Goal: Book appointment/travel/reservation

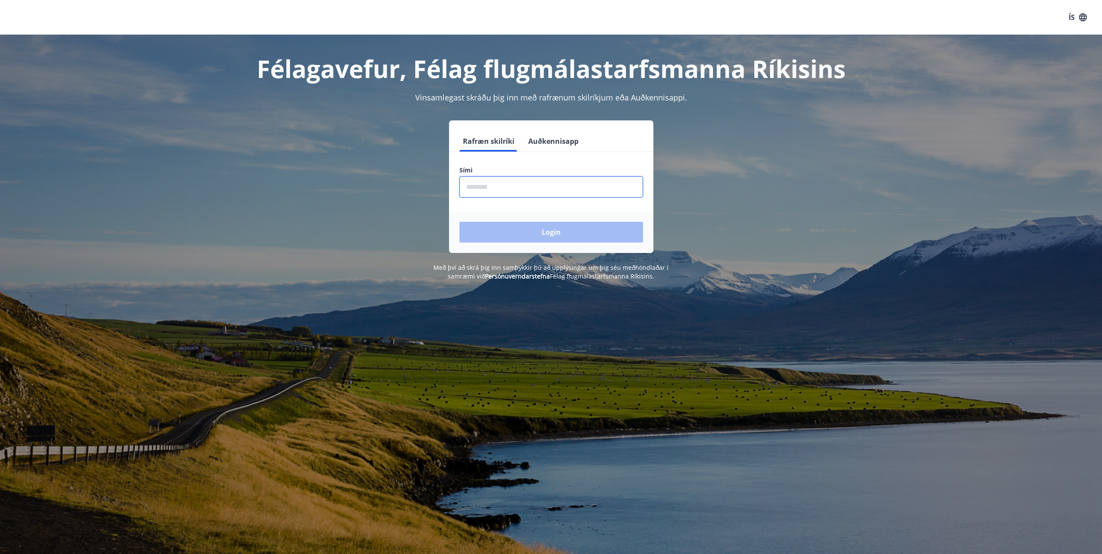
click at [508, 187] on input "phone" at bounding box center [551, 186] width 184 height 21
type input "********"
click at [559, 237] on button "Login" at bounding box center [551, 232] width 184 height 21
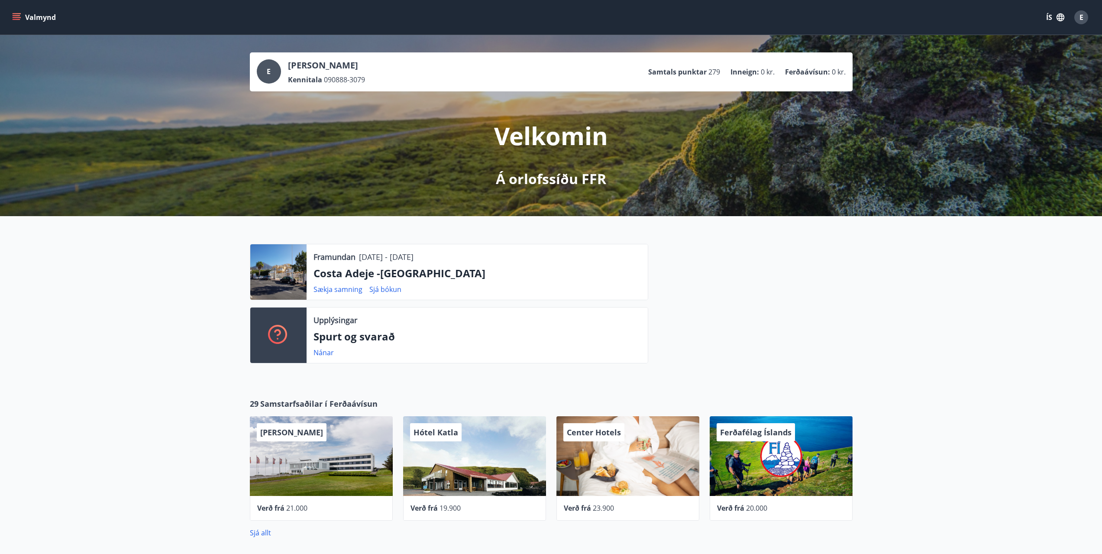
click at [11, 19] on button "Valmynd" at bounding box center [34, 18] width 49 height 16
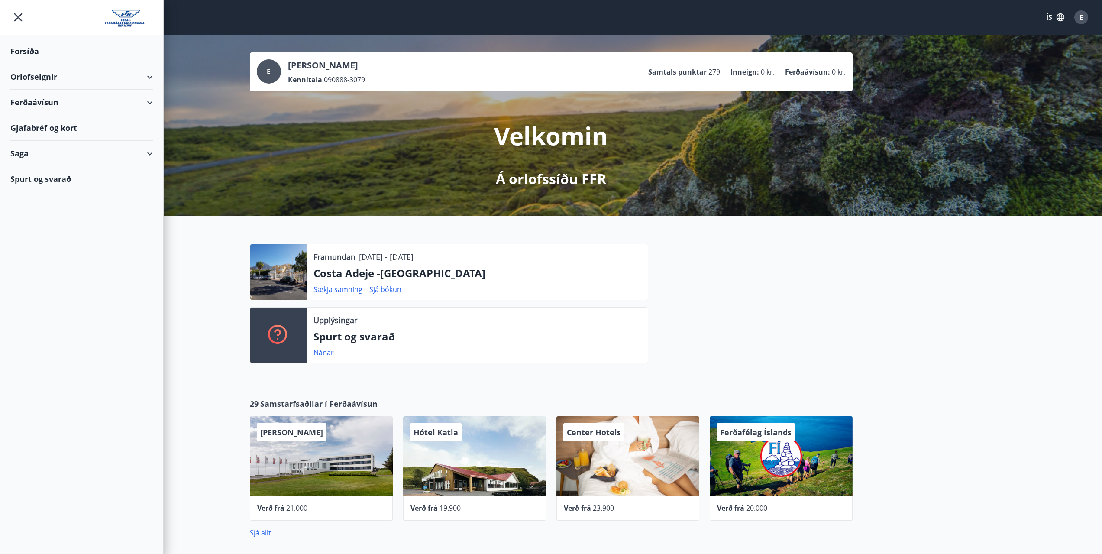
click at [148, 79] on div "Orlofseignir" at bounding box center [81, 77] width 142 height 26
click at [59, 122] on div "Bókunardagatal" at bounding box center [81, 117] width 129 height 18
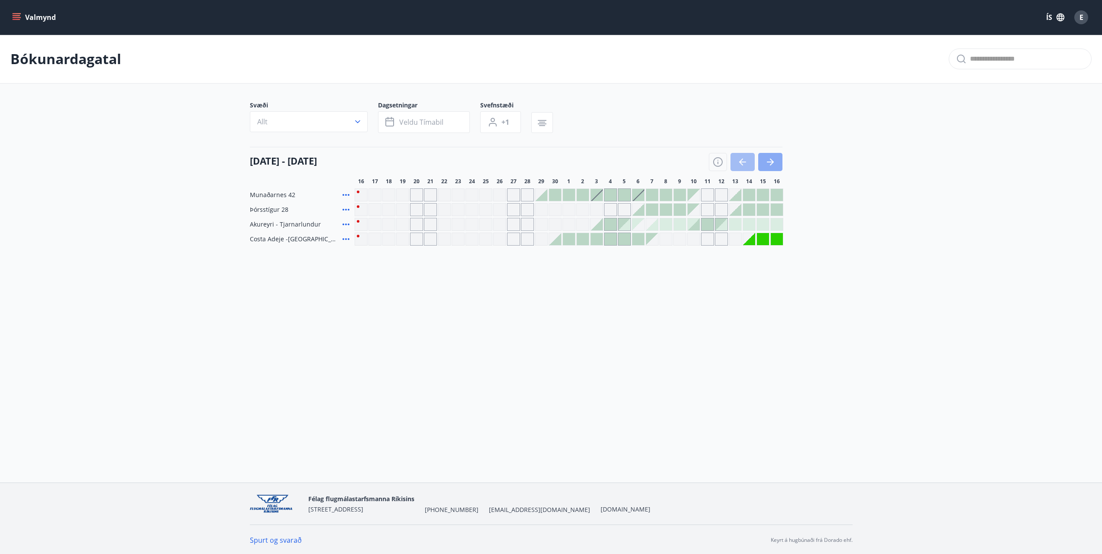
click at [771, 162] on icon "button" at bounding box center [770, 162] width 7 height 1
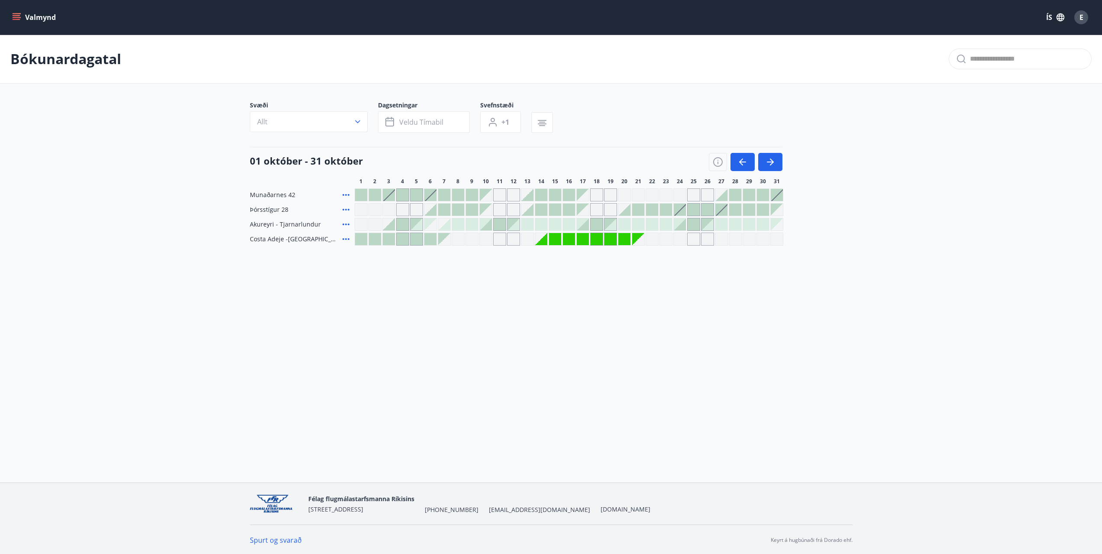
click at [679, 211] on div at bounding box center [680, 210] width 12 height 12
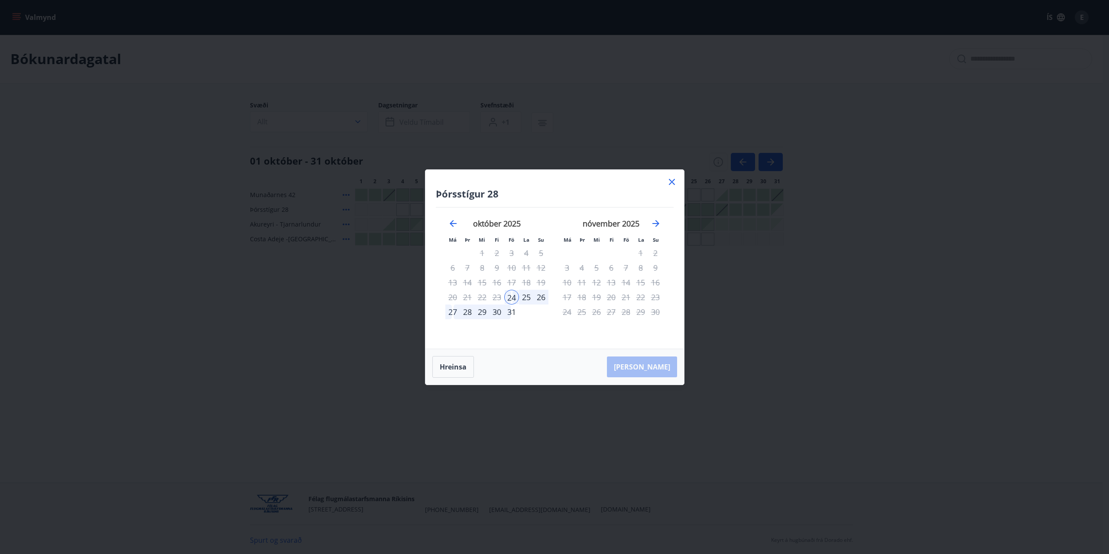
click at [544, 296] on div "26" at bounding box center [541, 297] width 15 height 15
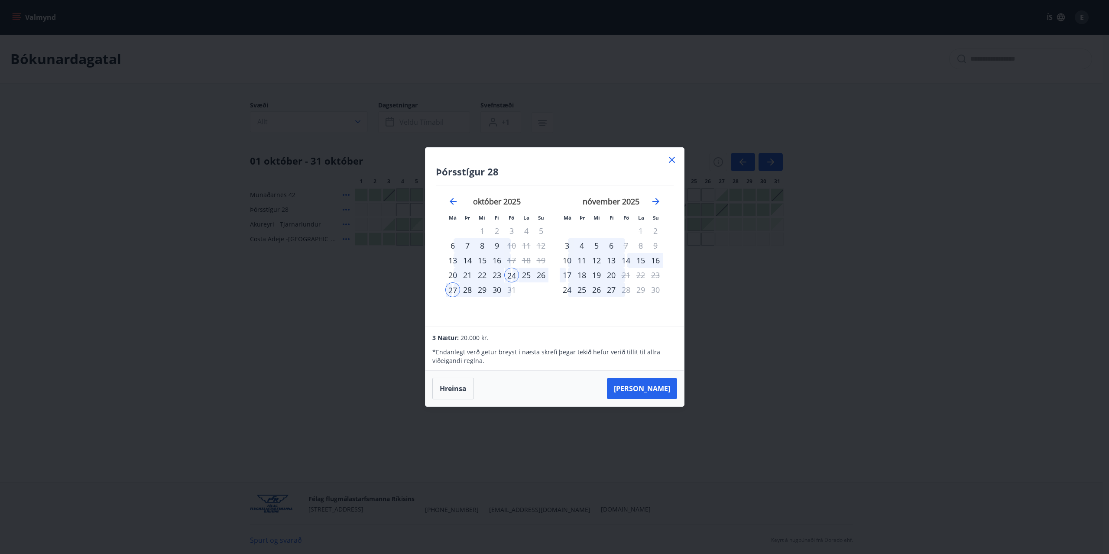
click at [540, 276] on div "26" at bounding box center [541, 275] width 15 height 15
click at [651, 385] on button "Taka Frá" at bounding box center [642, 388] width 70 height 21
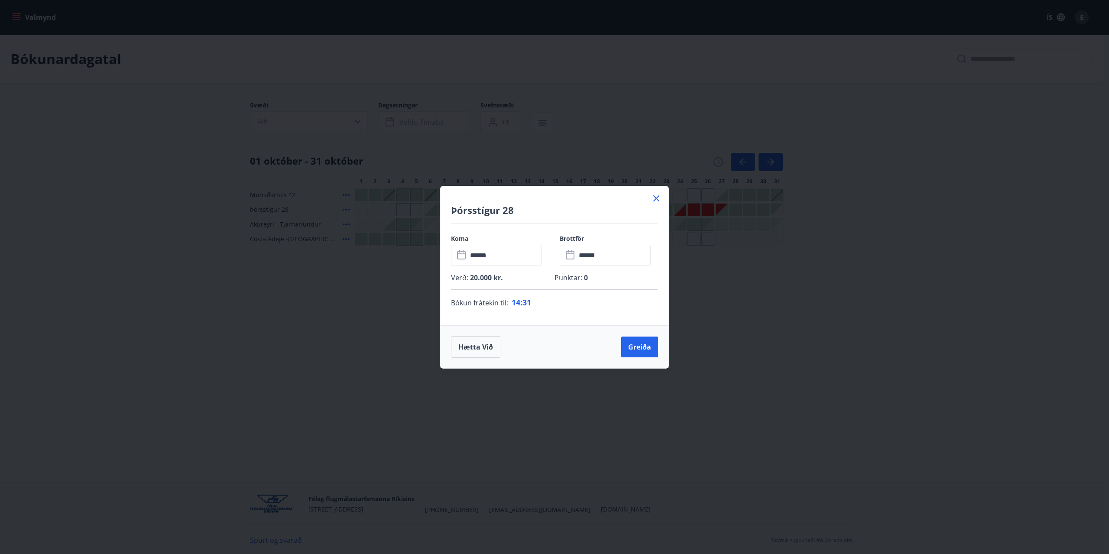
click at [656, 200] on icon at bounding box center [656, 198] width 10 height 10
